Goal: Navigation & Orientation: Find specific page/section

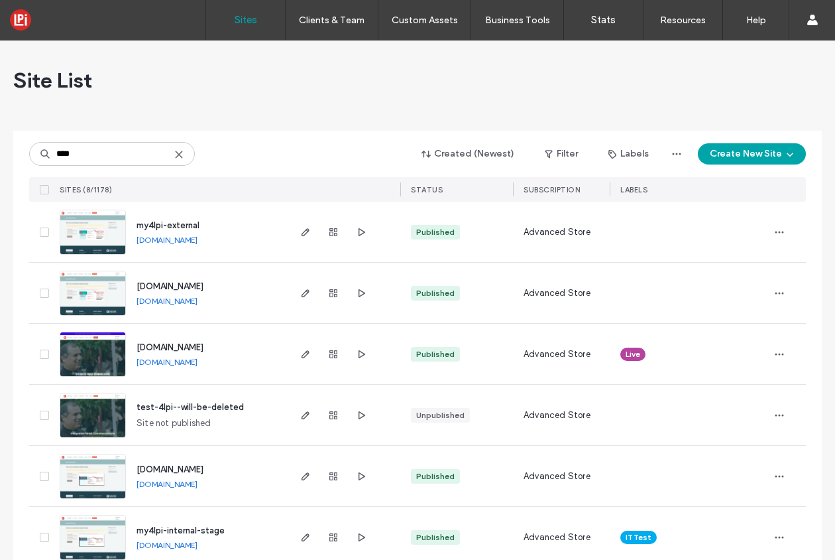
type input "****"
click at [88, 359] on img at bounding box center [92, 377] width 65 height 90
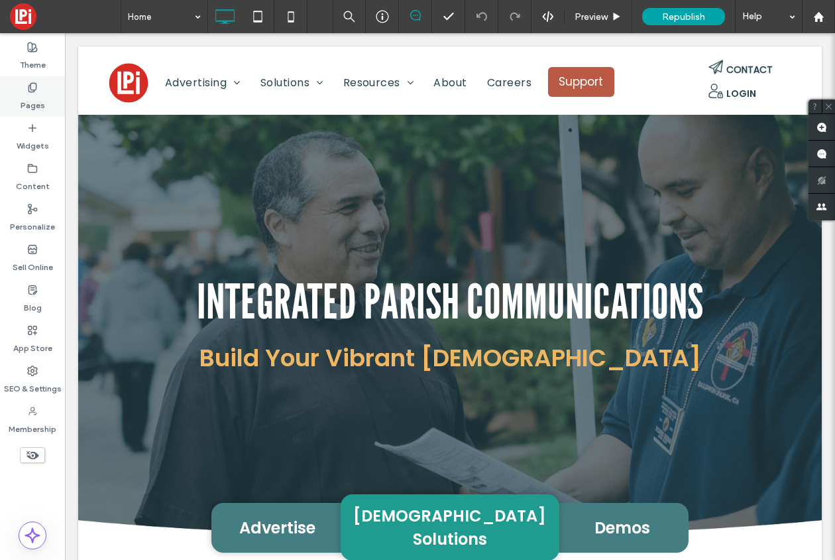
click at [30, 110] on label "Pages" at bounding box center [33, 102] width 25 height 19
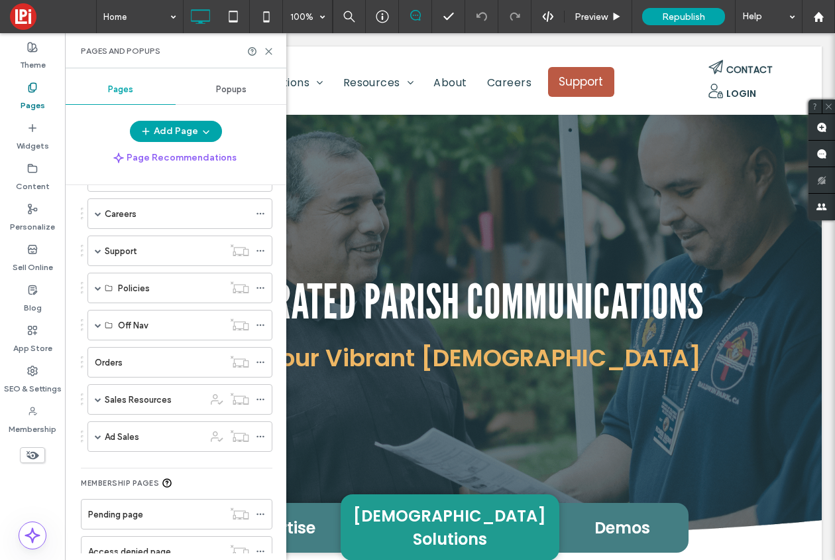
scroll to position [406, 0]
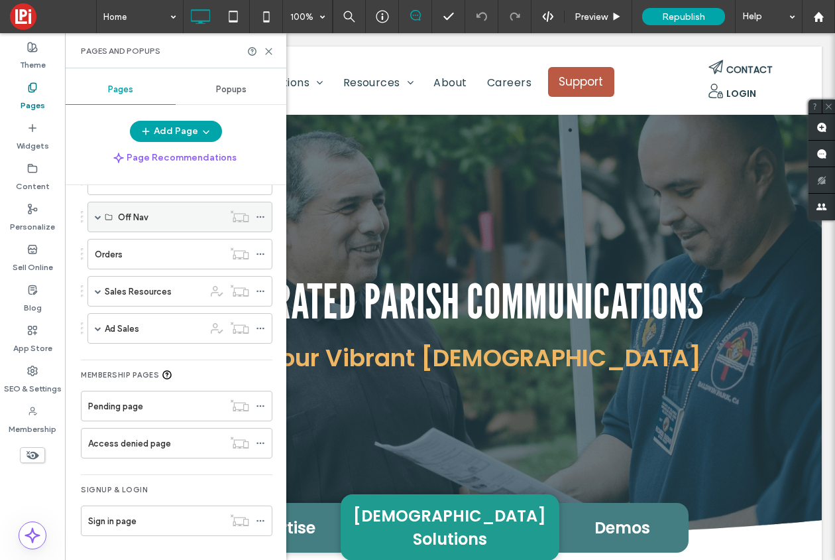
click at [95, 215] on span at bounding box center [98, 216] width 7 height 7
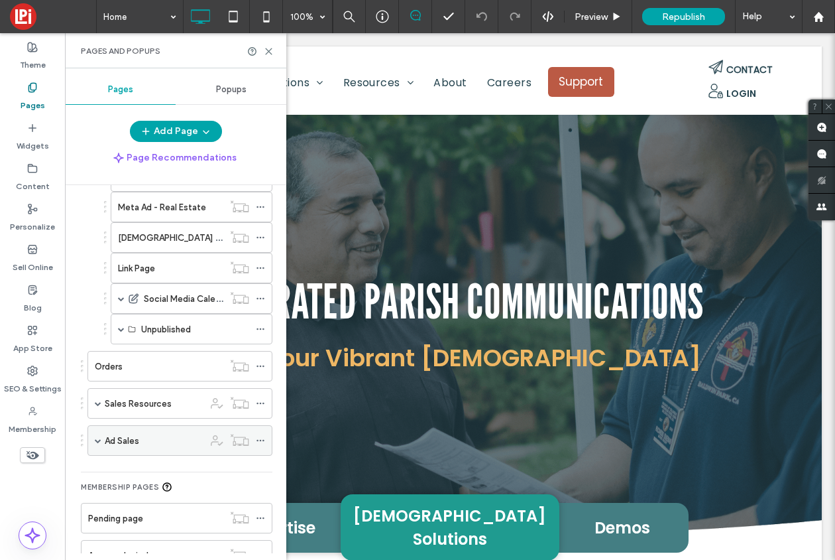
scroll to position [617, 0]
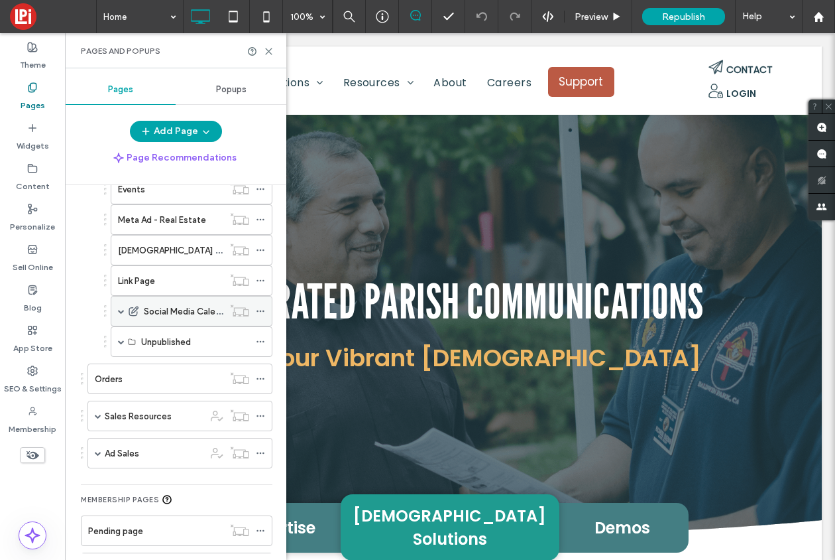
click at [121, 306] on span at bounding box center [121, 310] width 7 height 29
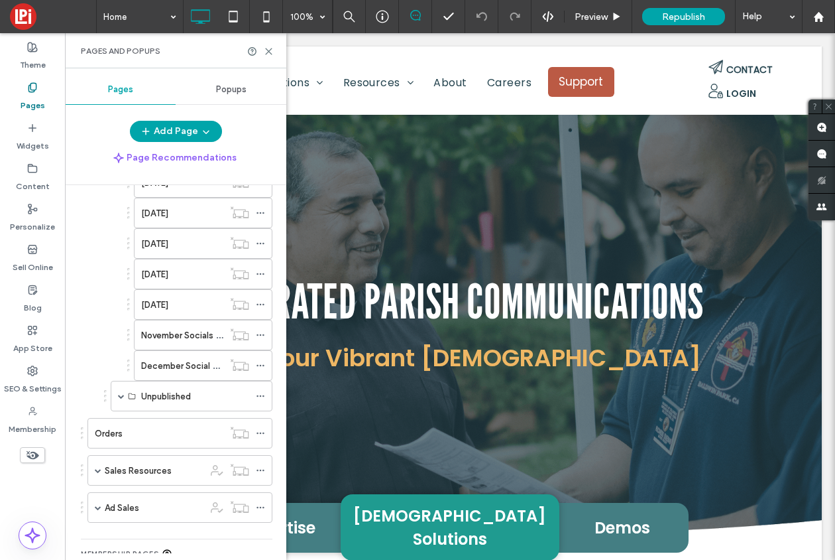
scroll to position [1009, 0]
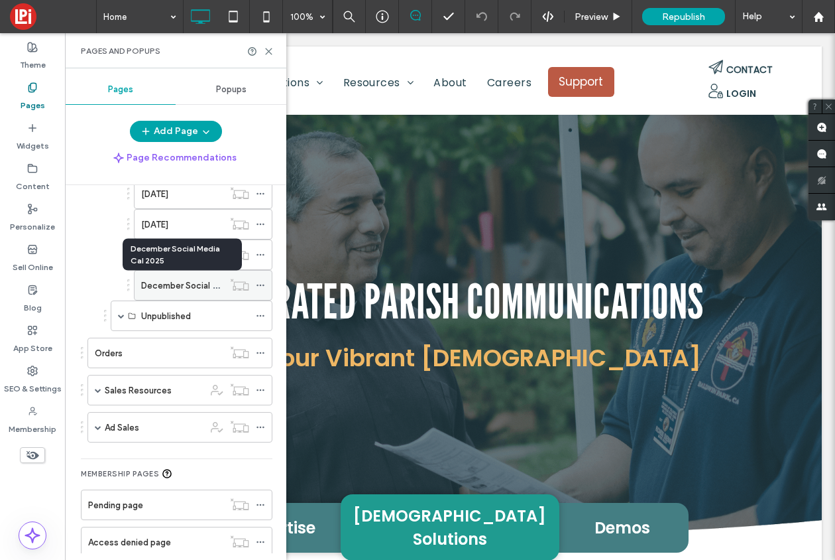
click at [163, 287] on label "December Social Media Cal 2025" at bounding box center [208, 285] width 135 height 23
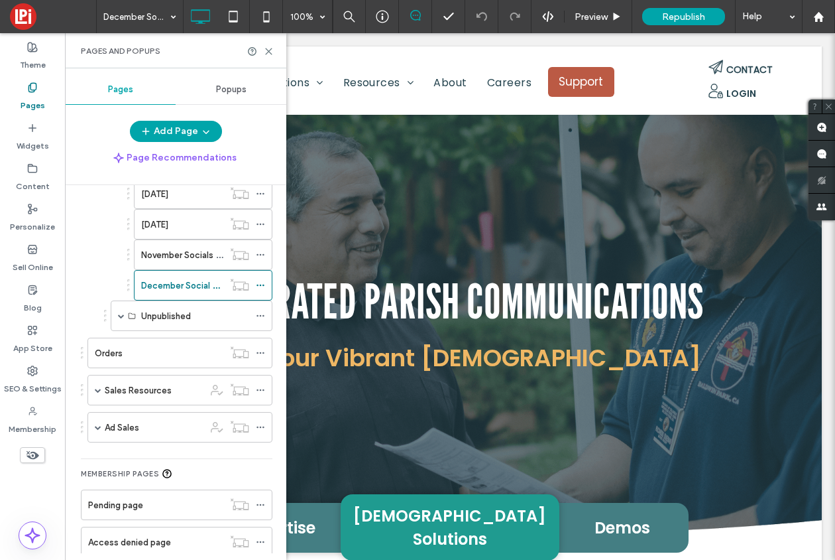
click at [267, 50] on div at bounding box center [417, 280] width 835 height 560
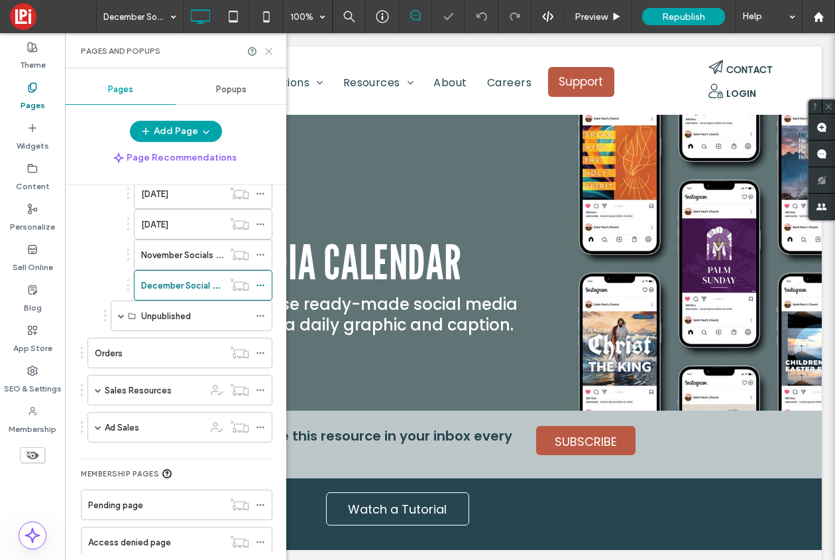
click at [269, 46] on icon at bounding box center [269, 51] width 10 height 10
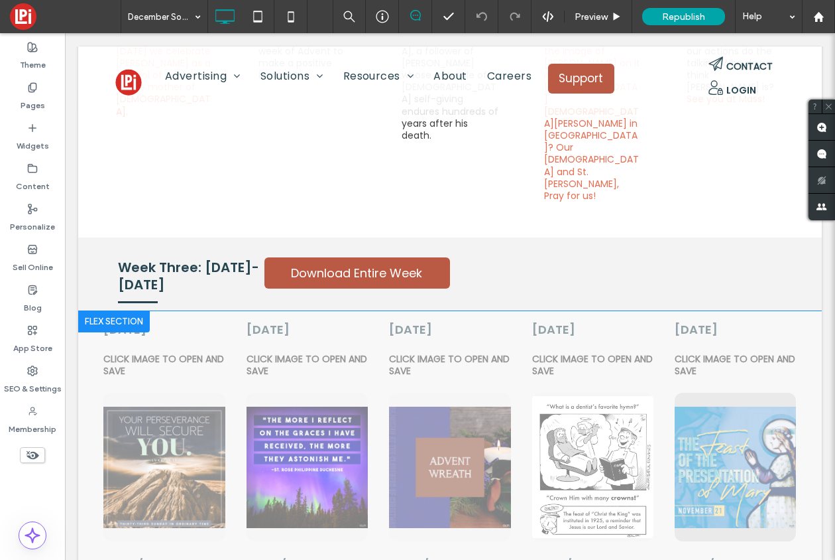
scroll to position [1647, 0]
